Goal: Information Seeking & Learning: Find contact information

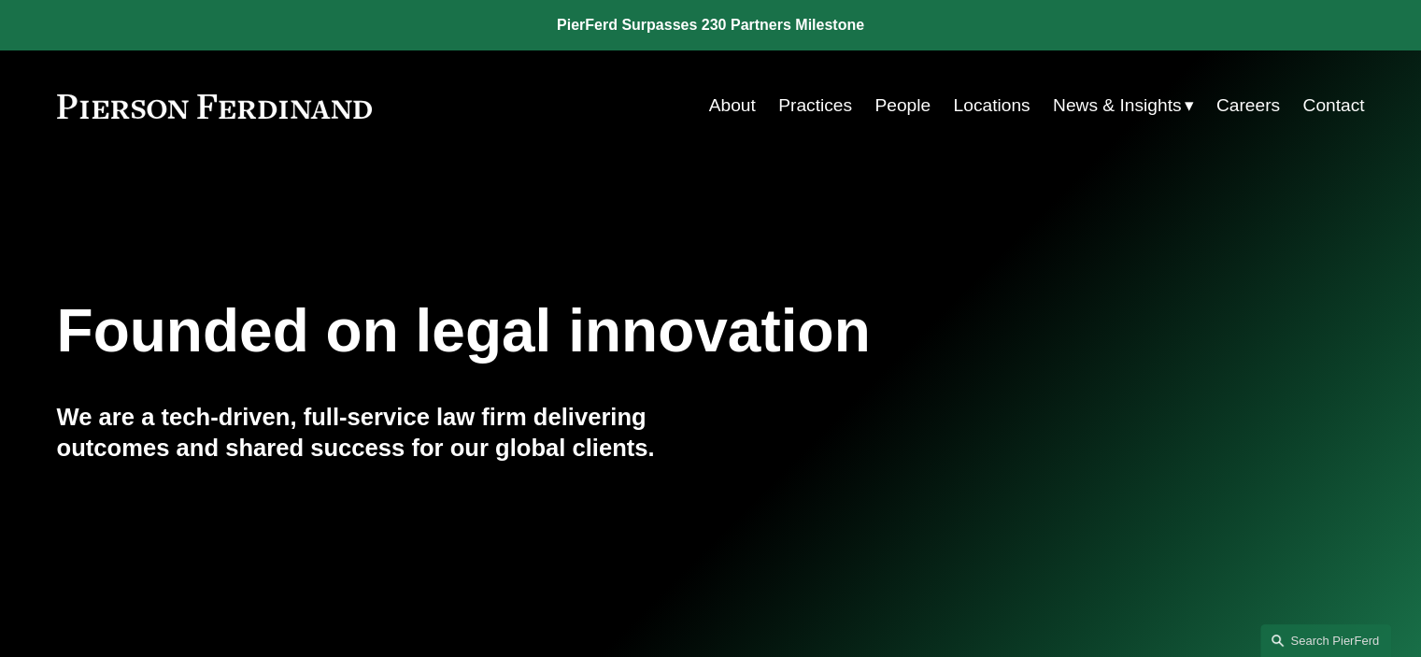
click at [894, 102] on link "People" at bounding box center [902, 105] width 56 height 35
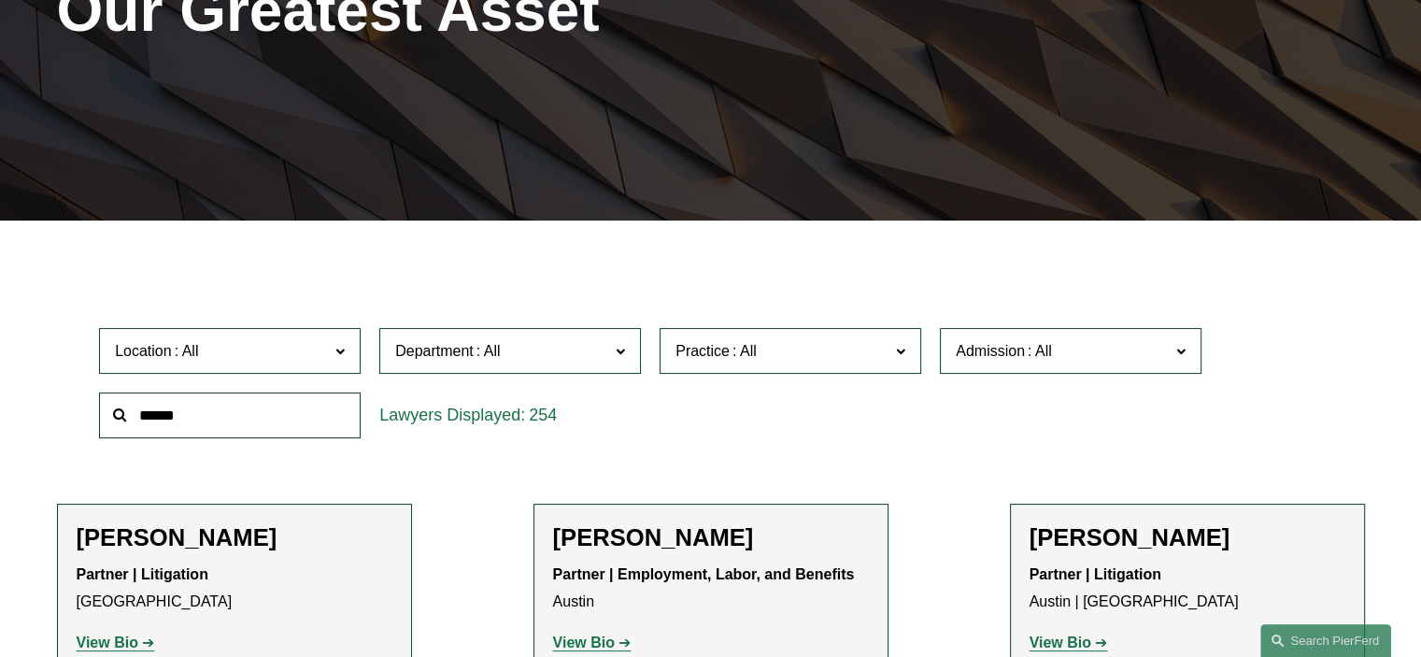
scroll to position [317, 0]
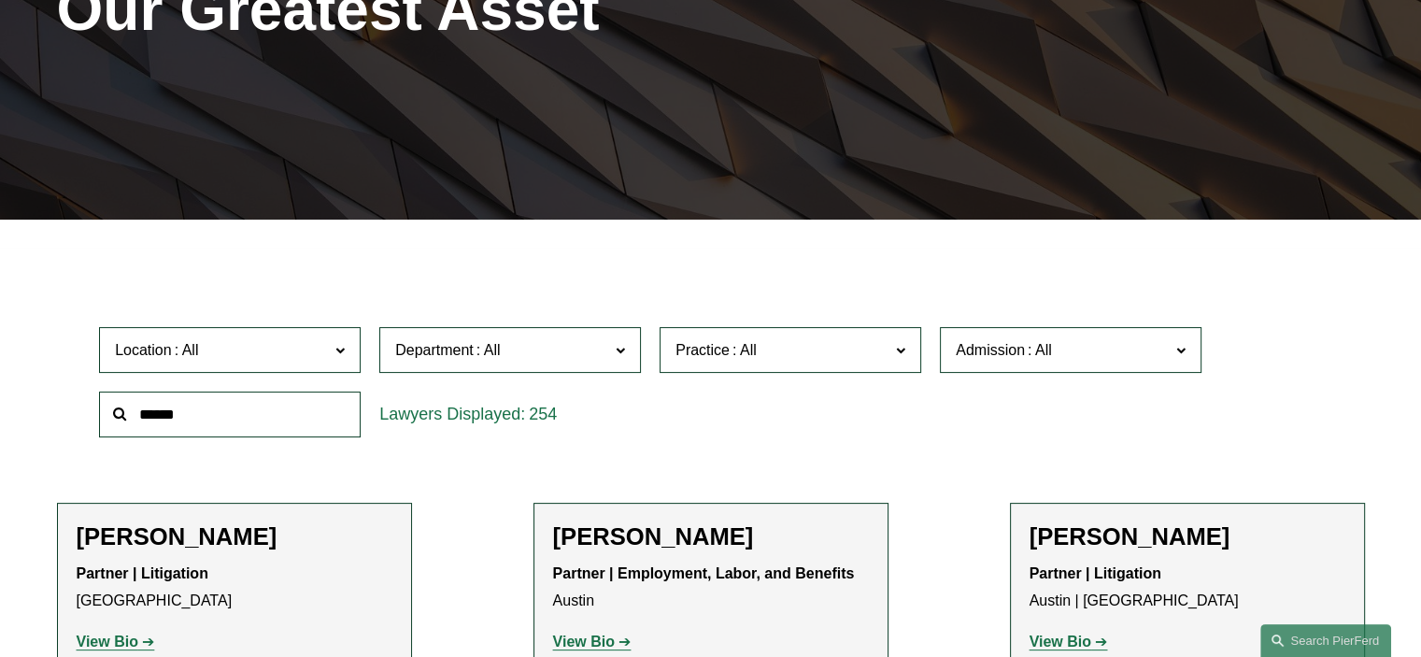
click at [285, 422] on input "text" at bounding box center [230, 414] width 262 height 46
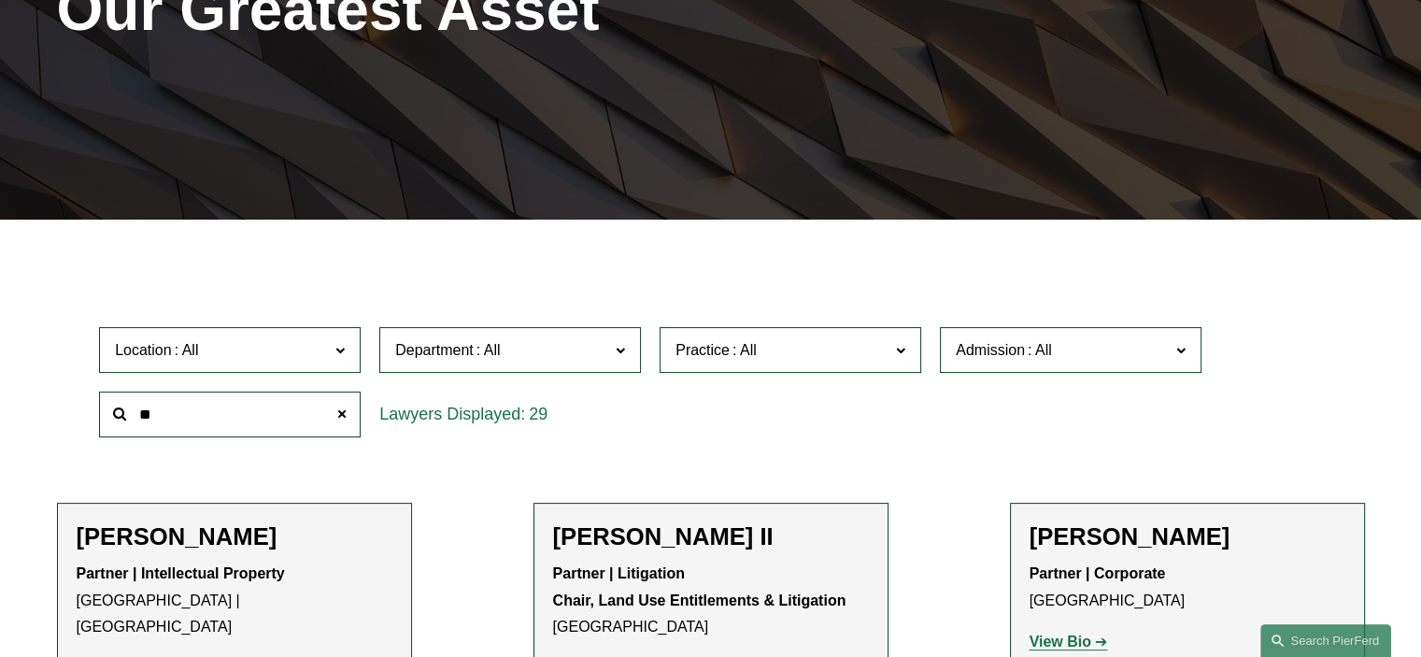
type input "*"
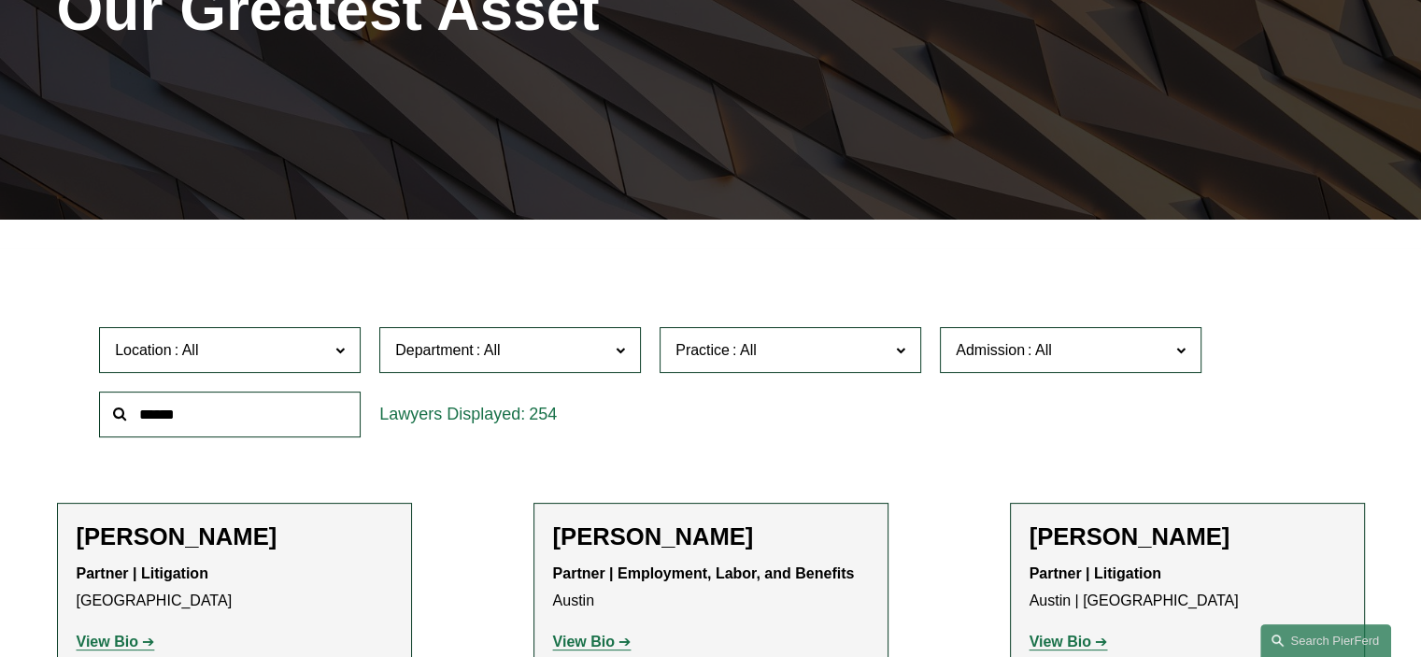
click at [1172, 361] on label "Admission" at bounding box center [1071, 350] width 262 height 46
click at [0, 0] on link "[US_STATE]" at bounding box center [0, 0] width 0 height 0
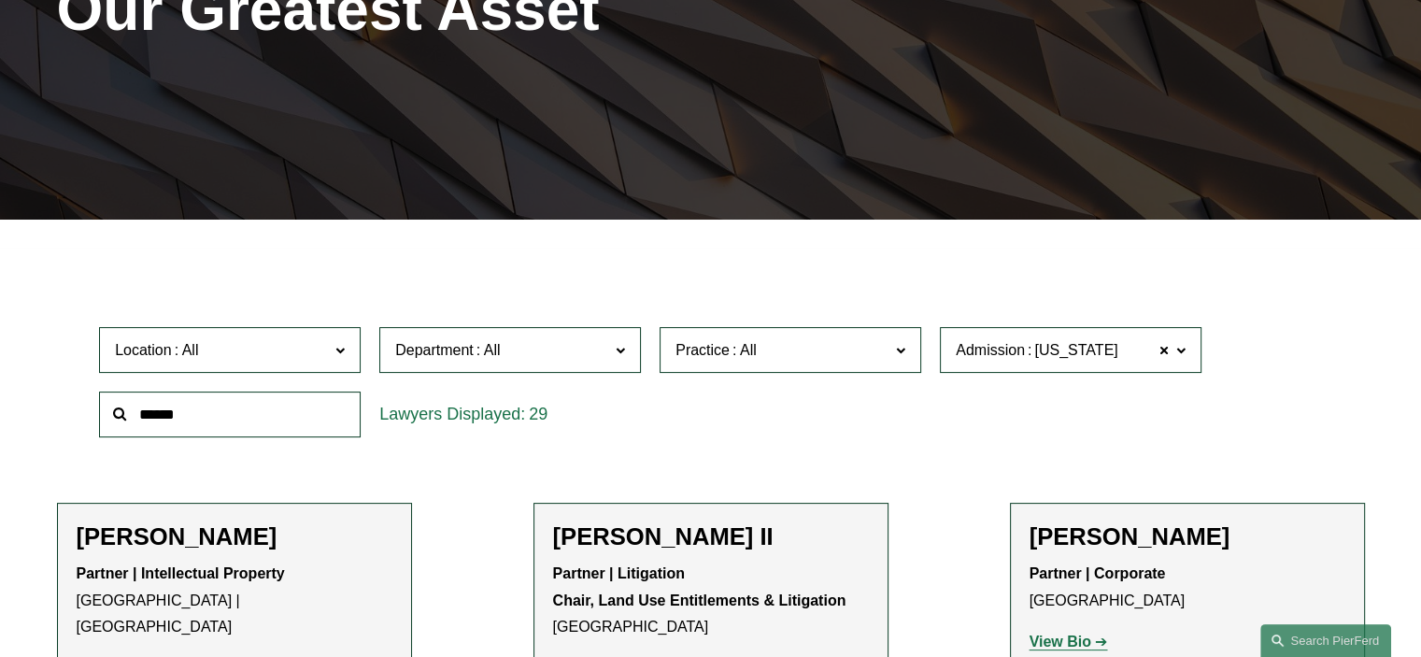
click at [590, 351] on span "Department" at bounding box center [502, 349] width 214 height 25
click at [0, 0] on link "Litigation" at bounding box center [0, 0] width 0 height 0
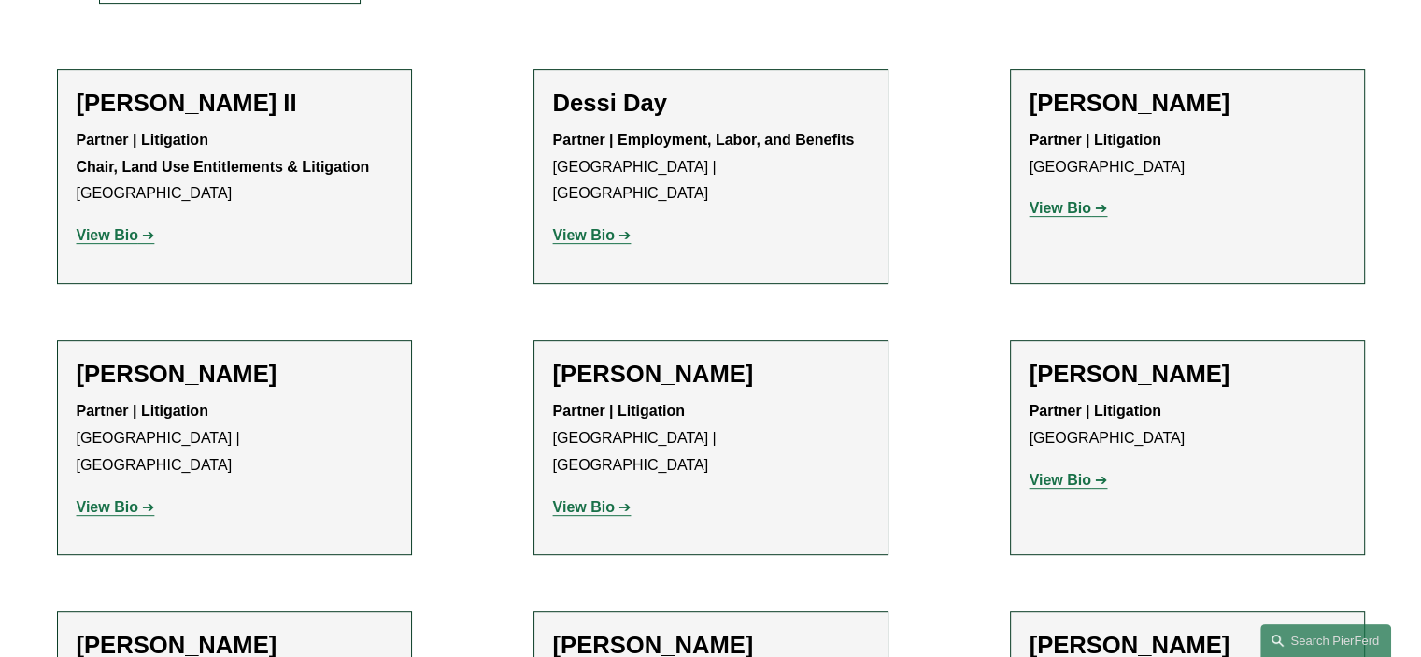
scroll to position [755, 0]
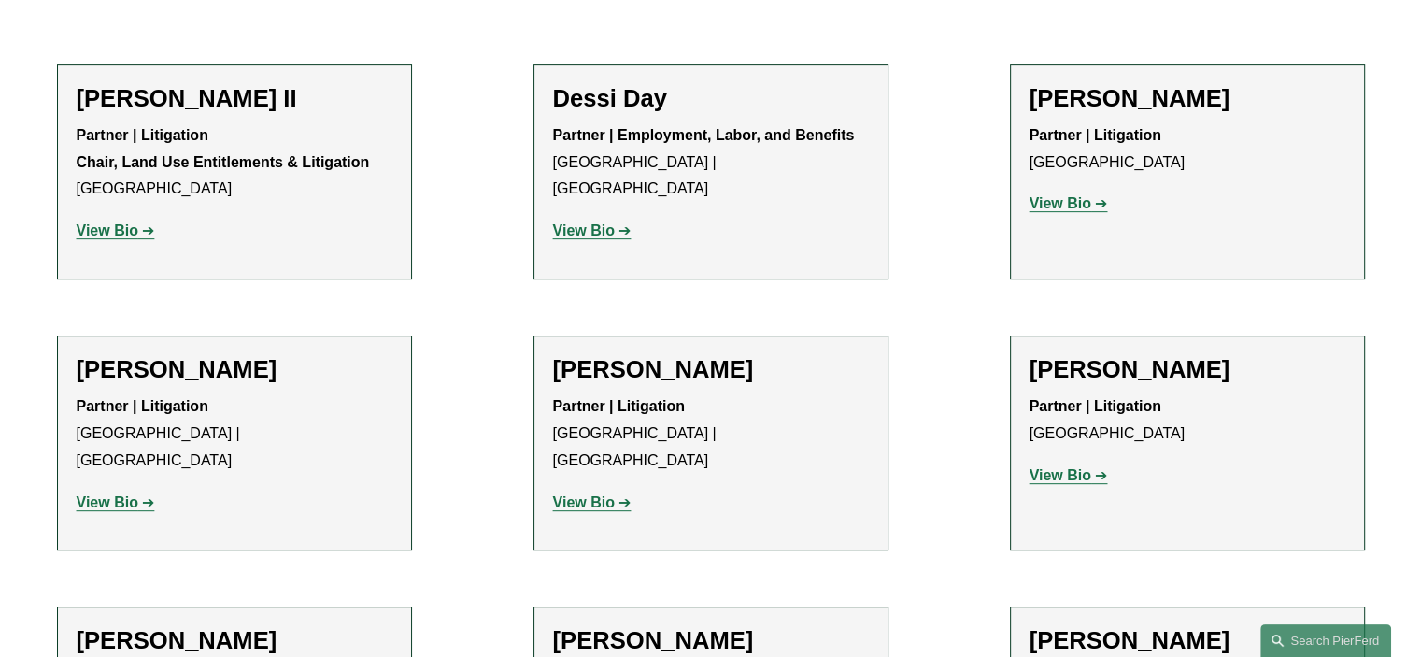
click at [276, 18] on ul "Filter Location All [GEOGRAPHIC_DATA] [GEOGRAPHIC_DATA] [GEOGRAPHIC_DATA] [GEOG…" at bounding box center [710, 579] width 1393 height 1513
